Goal: Information Seeking & Learning: Check status

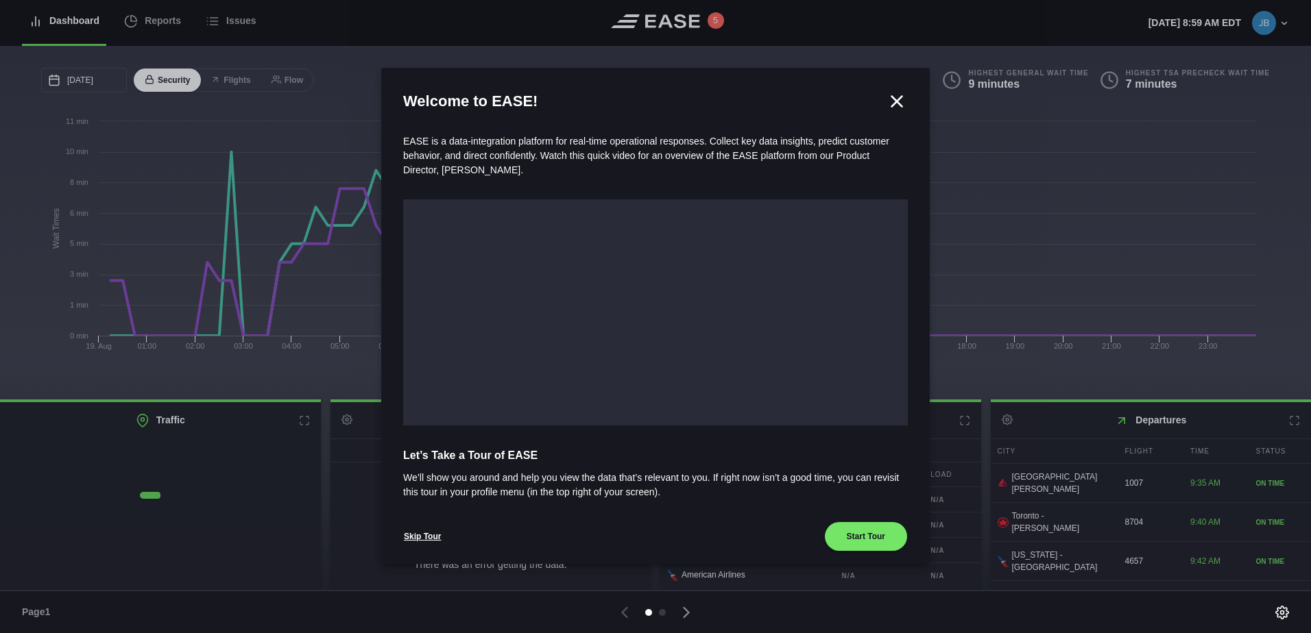
click at [890, 96] on icon at bounding box center [896, 101] width 21 height 21
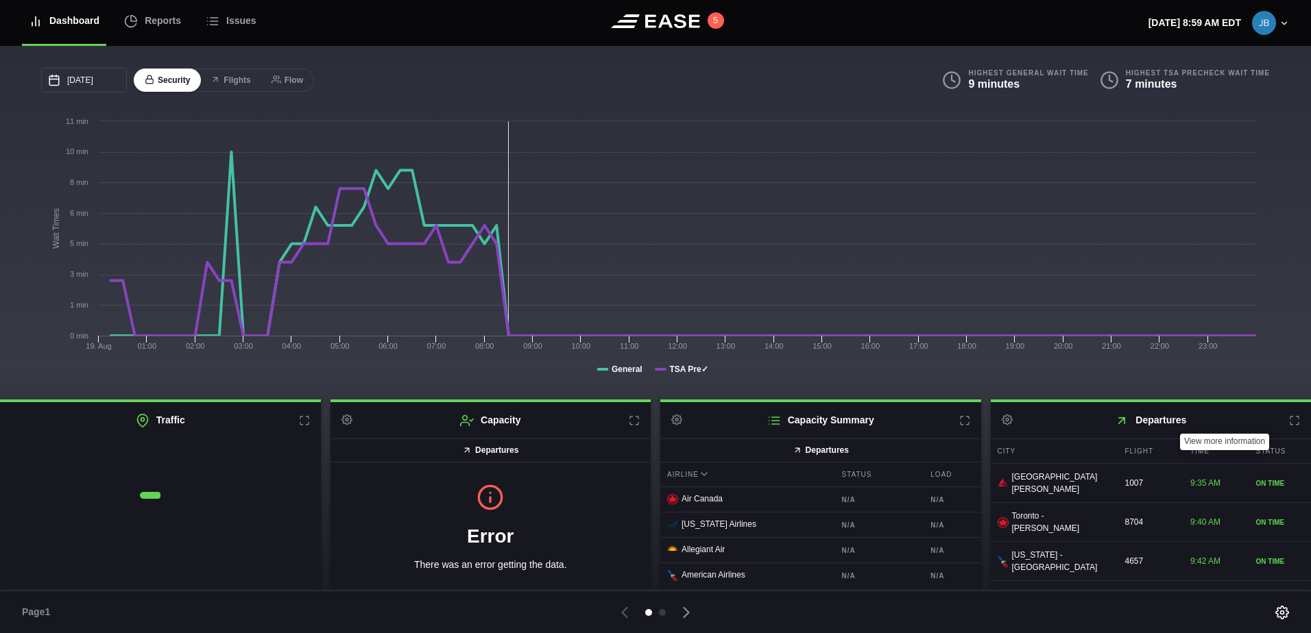
click at [1289, 421] on icon at bounding box center [1294, 420] width 11 height 11
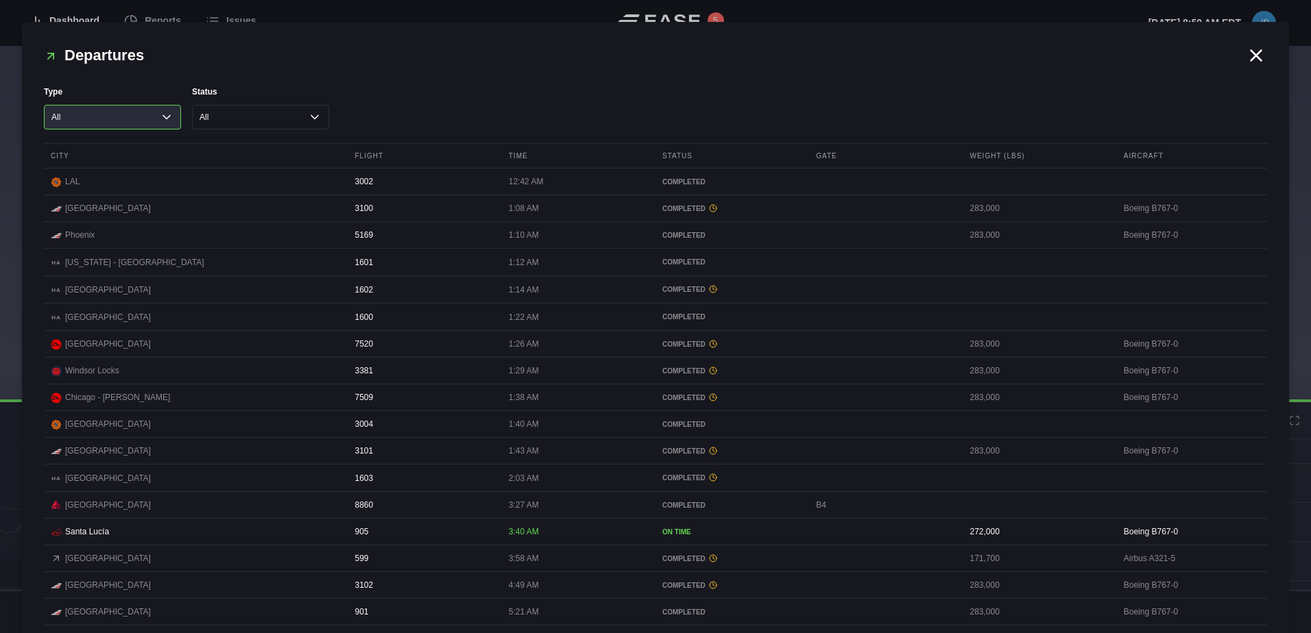
click at [119, 116] on select "All Cargo Passenger" at bounding box center [112, 117] width 137 height 25
select select "passenger"
click at [44, 105] on select "All Cargo Passenger" at bounding box center [112, 117] width 137 height 25
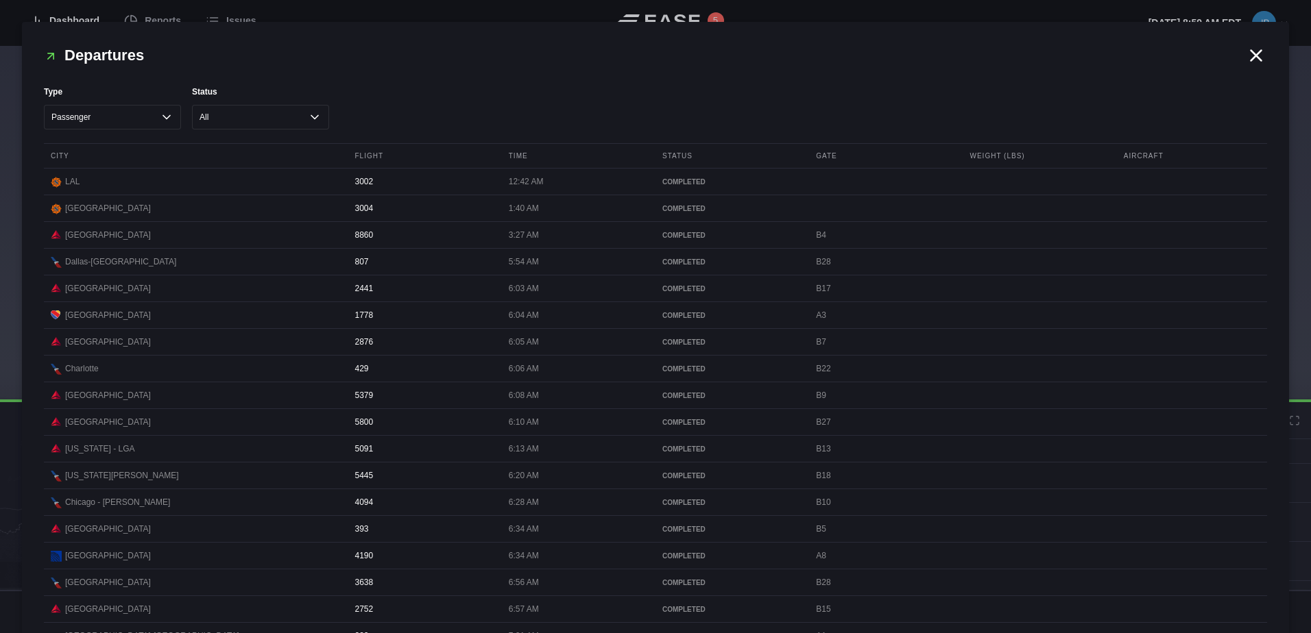
click at [1254, 51] on icon at bounding box center [1256, 55] width 10 height 10
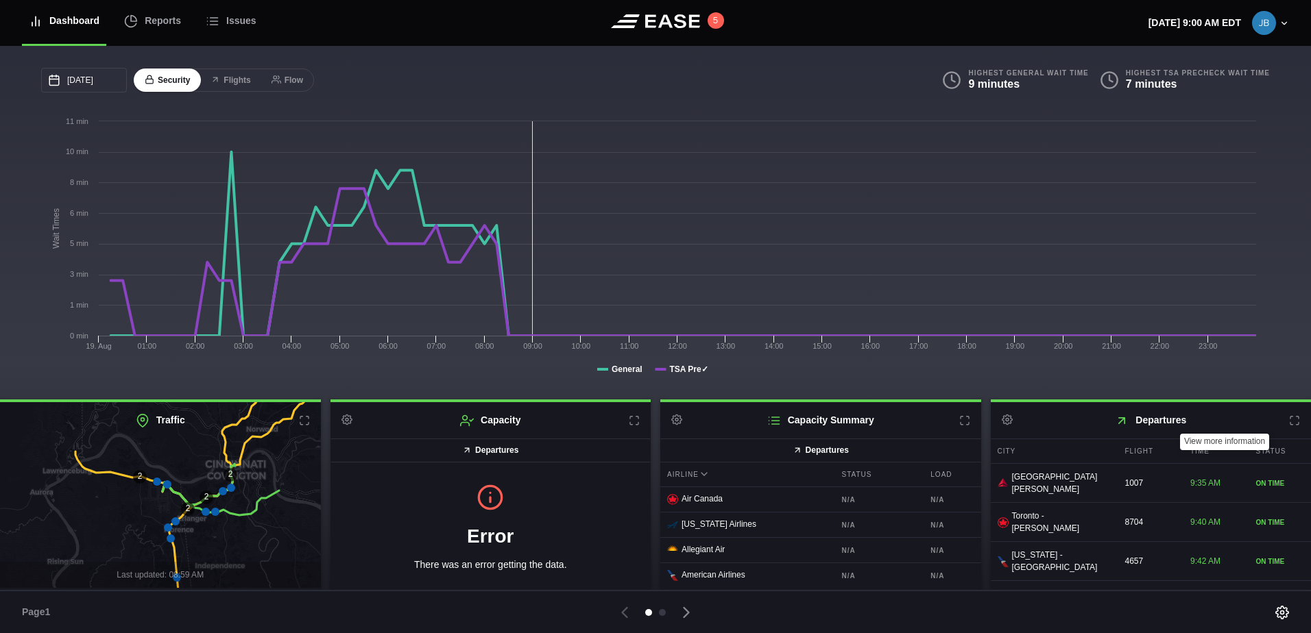
click at [1289, 426] on icon at bounding box center [1294, 420] width 11 height 11
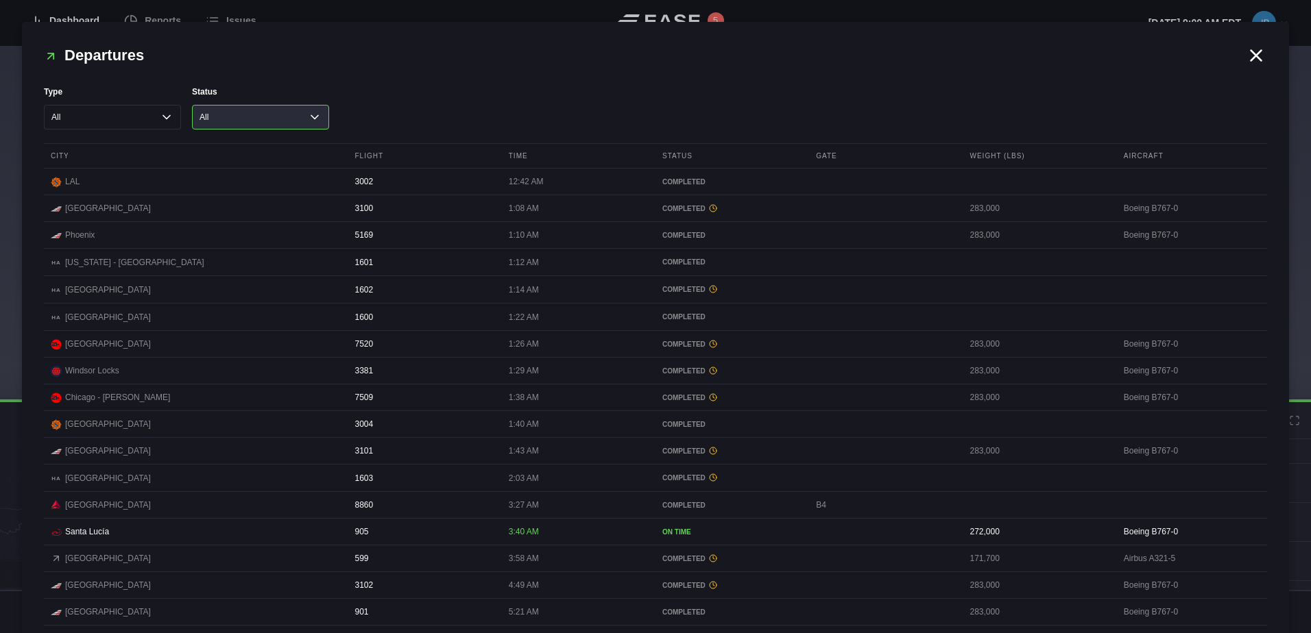
click at [291, 128] on select "All Cancelled Completed Delayed On Time" at bounding box center [260, 117] width 137 height 25
click at [192, 105] on select "All Cancelled Completed Delayed On Time" at bounding box center [260, 117] width 137 height 25
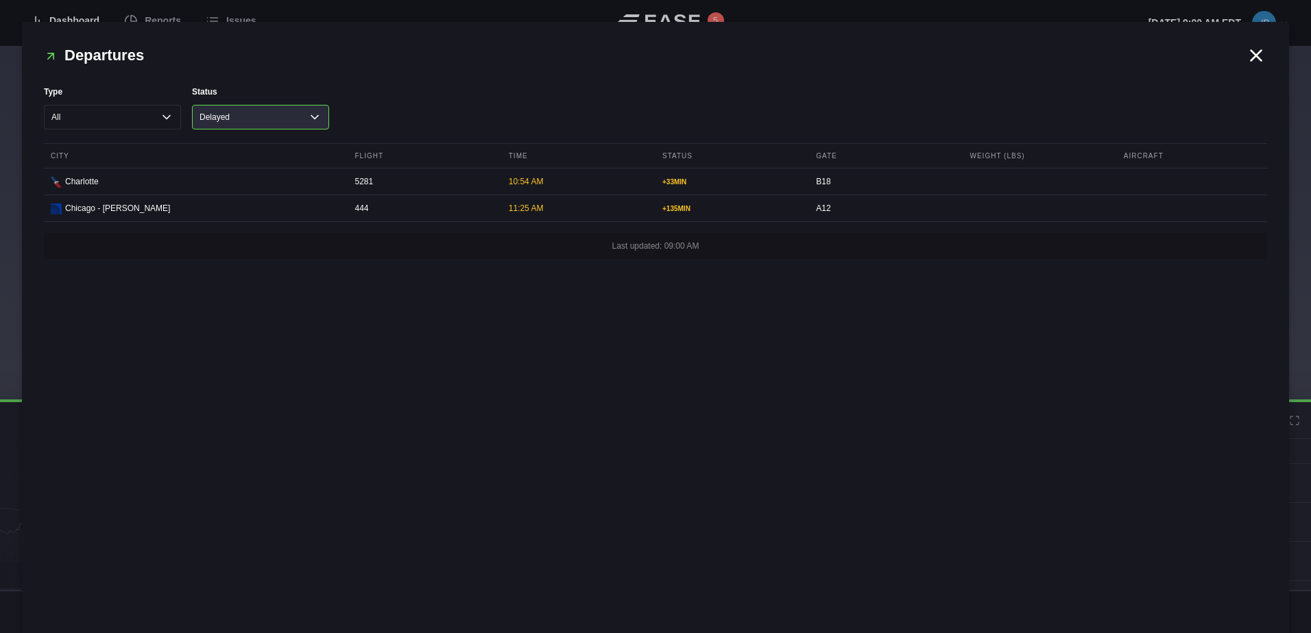
click at [317, 121] on select "All Cancelled Completed Delayed On Time" at bounding box center [260, 117] width 137 height 25
click at [192, 105] on select "All Cancelled Completed Delayed On Time" at bounding box center [260, 117] width 137 height 25
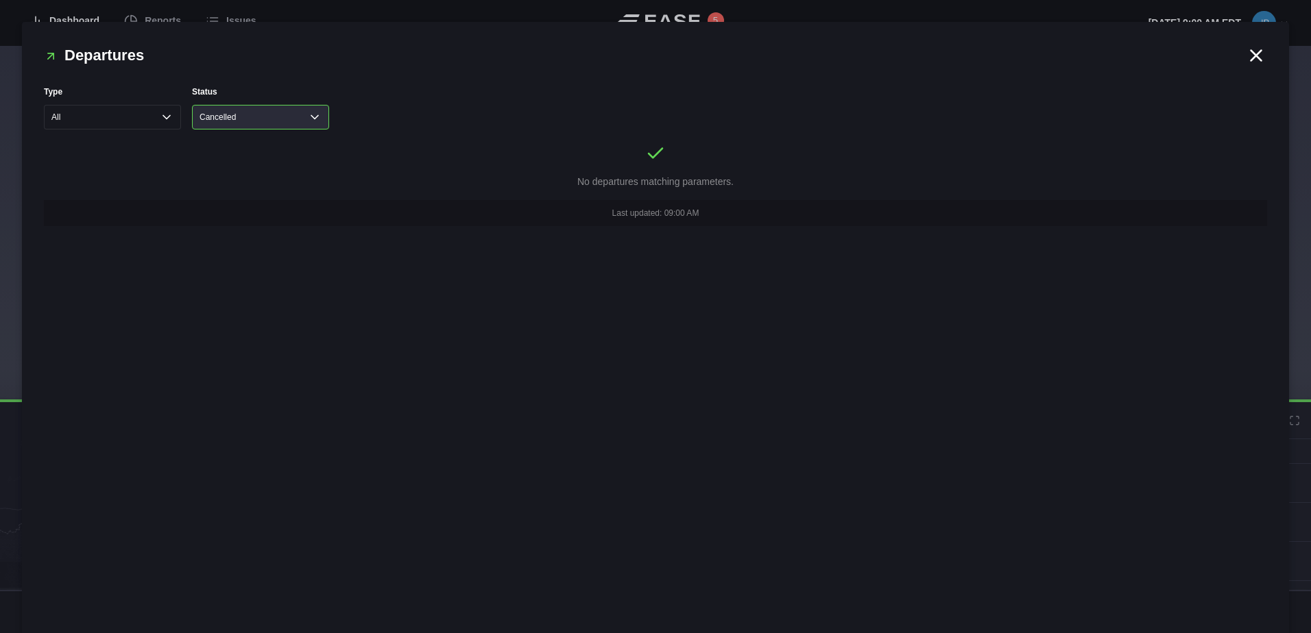
drag, startPoint x: 310, startPoint y: 121, endPoint x: 303, endPoint y: 123, distance: 7.0
click at [310, 121] on select "All Cancelled Completed Delayed On Time" at bounding box center [260, 117] width 137 height 25
select select "All"
click at [192, 105] on select "All Cancelled Completed Delayed On Time" at bounding box center [260, 117] width 137 height 25
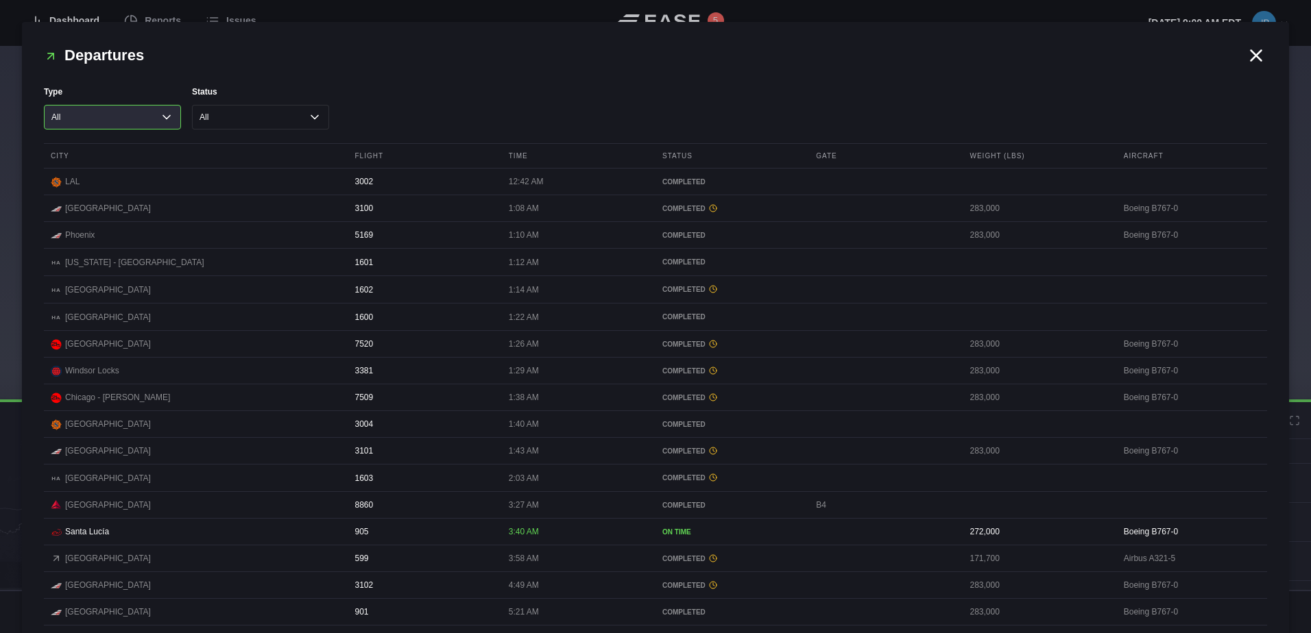
click at [154, 117] on select "All Cargo Passenger" at bounding box center [112, 117] width 137 height 25
select select "passenger"
click at [44, 105] on select "All Cargo Passenger" at bounding box center [112, 117] width 137 height 25
